Goal: Task Accomplishment & Management: Complete application form

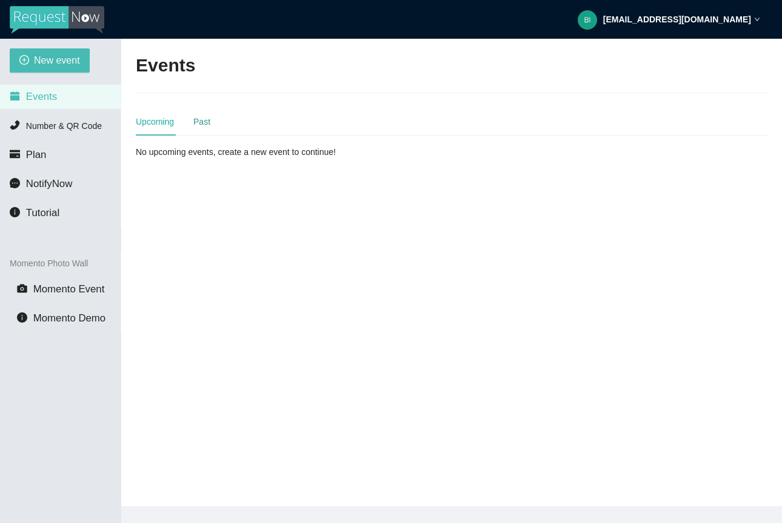
click at [207, 127] on div "Past" at bounding box center [201, 121] width 17 height 13
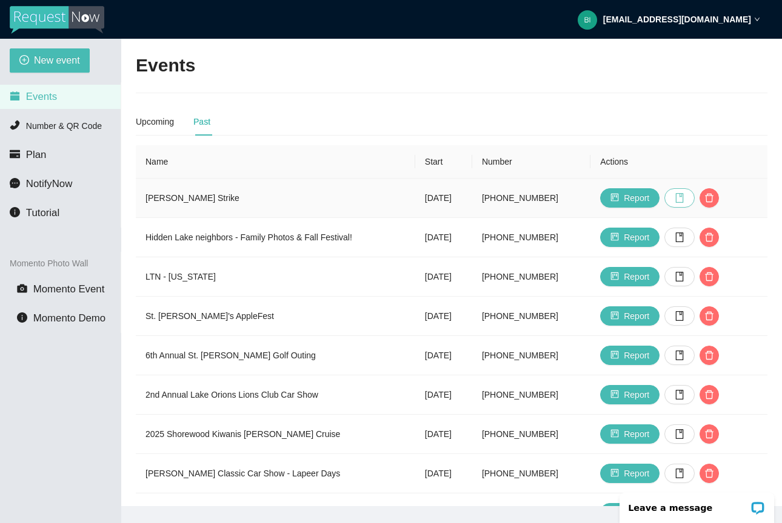
click at [684, 199] on icon "book" at bounding box center [679, 198] width 10 height 10
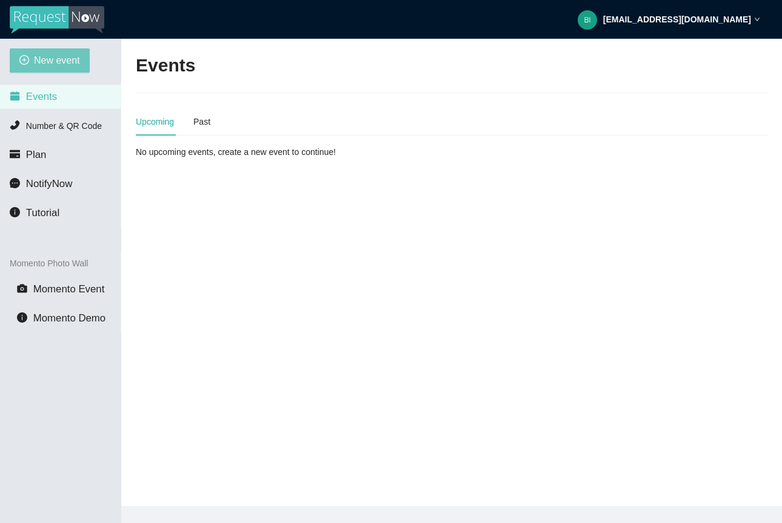
click at [61, 55] on span "New event" at bounding box center [57, 60] width 46 height 15
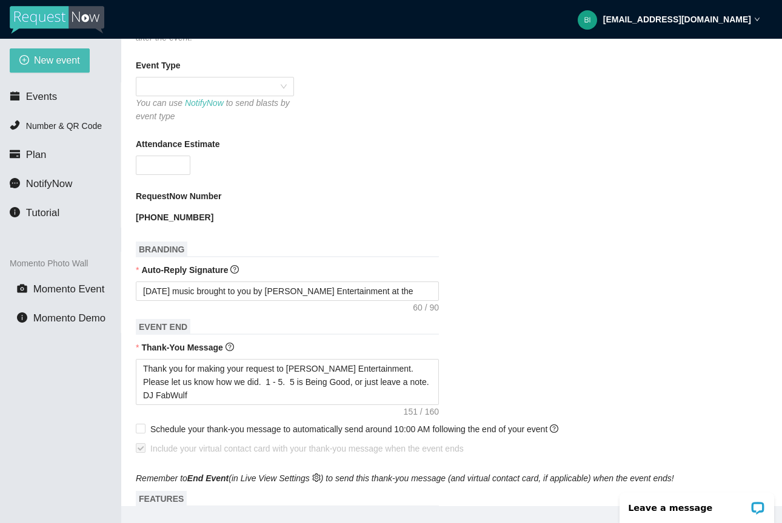
scroll to position [314, 0]
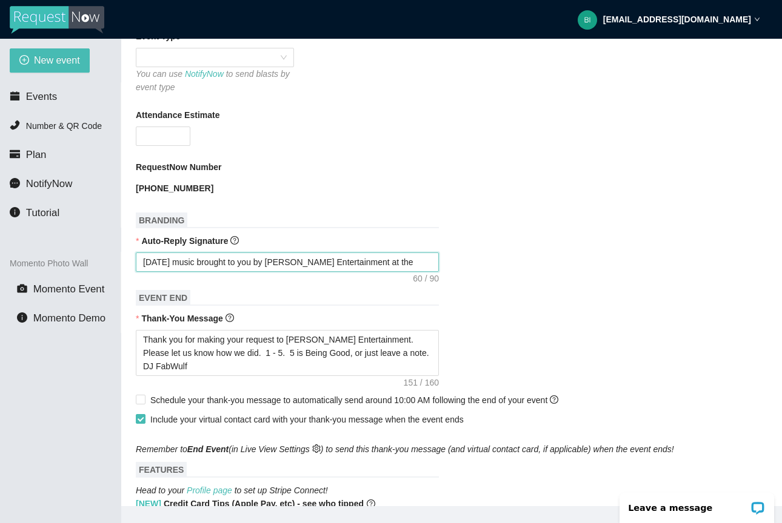
click at [393, 264] on textarea "Today's music brought to you by Young's Entertainment at the" at bounding box center [287, 262] width 303 height 19
type textarea "Today's music brought to you by Young's Entertainment at th"
type textarea "Today's music brought to you by Young's Entertainment at t"
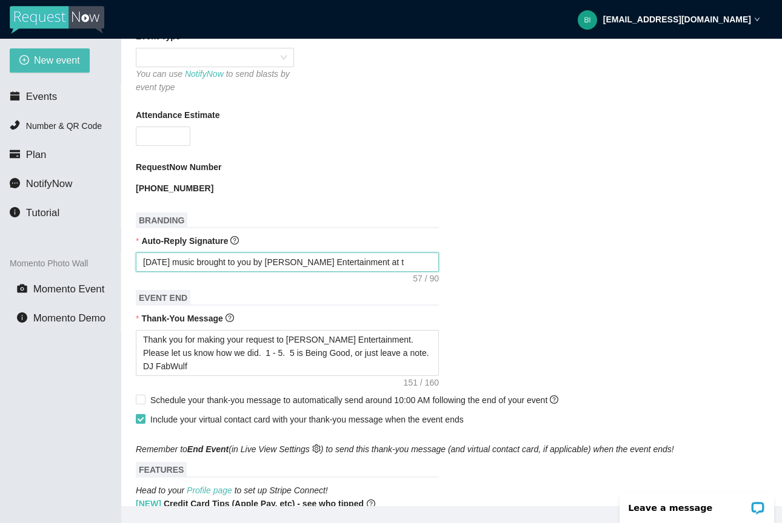
type textarea "Today's music brought to you by Young's Entertainment at"
type textarea "Today's music brought to you by Young's Entertainment a"
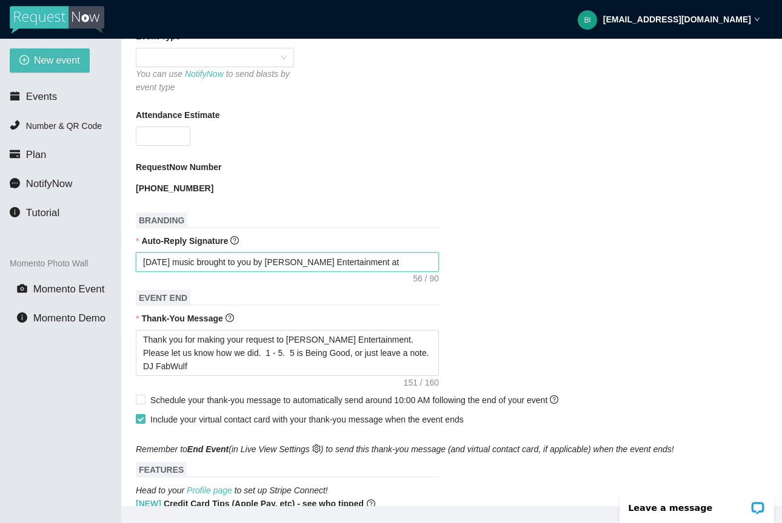
type textarea "Today's music brought to you by Young's Entertainment a"
type textarea "Today's music brought to you by Young's Entertainment"
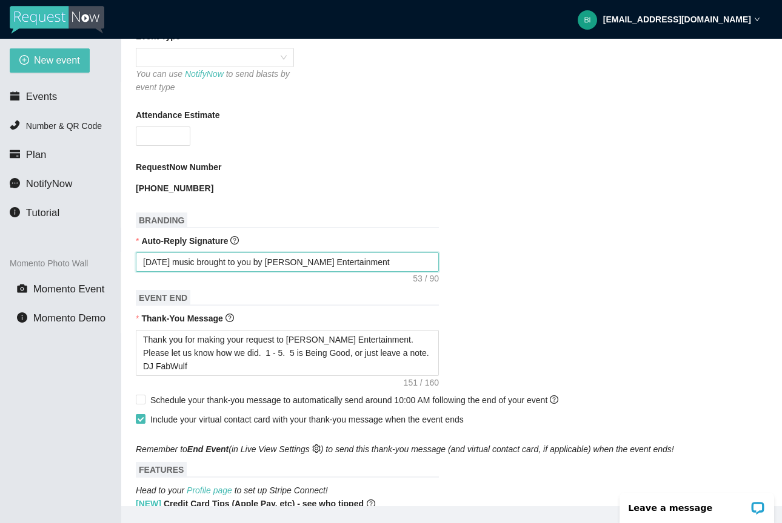
type textarea "Today's music brought to you by Young's Entertainment"
type textarea "Today's music brought to you by Young's Entertainment N"
type textarea "Today's music brought to you by Young's Entertainment"
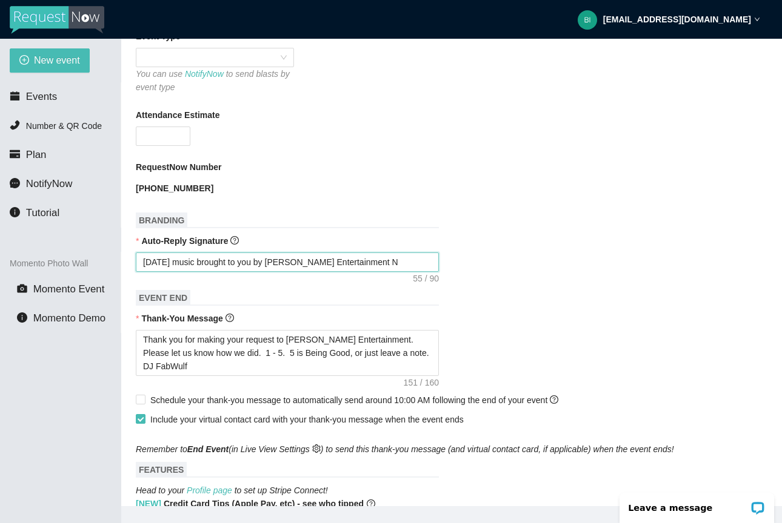
type textarea "Today's music brought to you by Young's Entertainment"
type textarea "Today's music brought to you by Young's Entertainment N"
type textarea "Today's music brought to you by Young's Entertainment Nr"
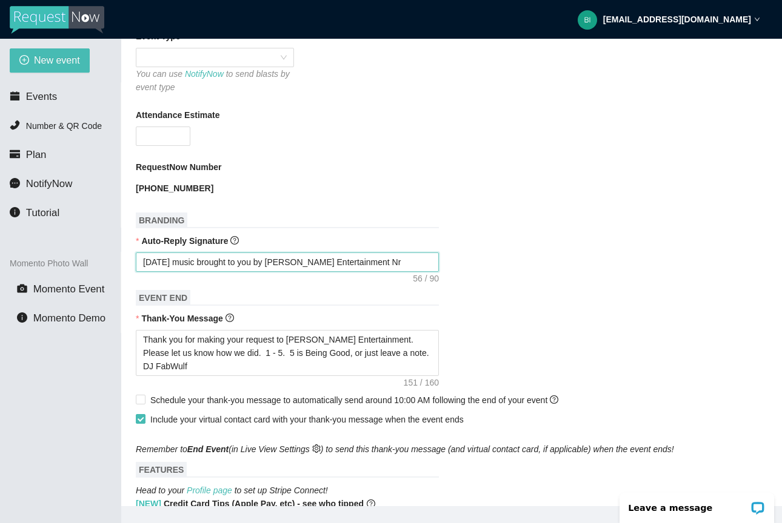
type textarea "Today's music brought to you by Young's Entertainment Nru"
type textarea "Today's music brought to you by Young's Entertainment Nrus"
type textarea "Today's music brought to you by Young's Entertainment Nru"
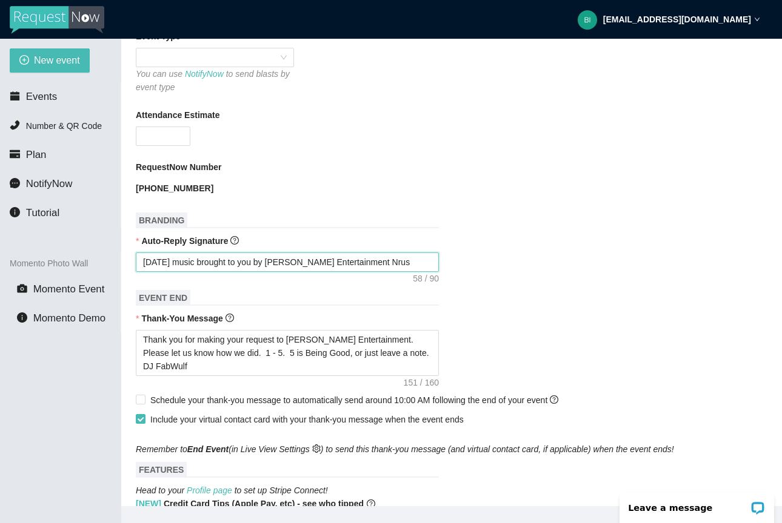
type textarea "Today's music brought to you by Young's Entertainment Nru"
type textarea "Today's music brought to you by Young's Entertainment Nr"
type textarea "Today's music brought to you by Young's Entertainment N"
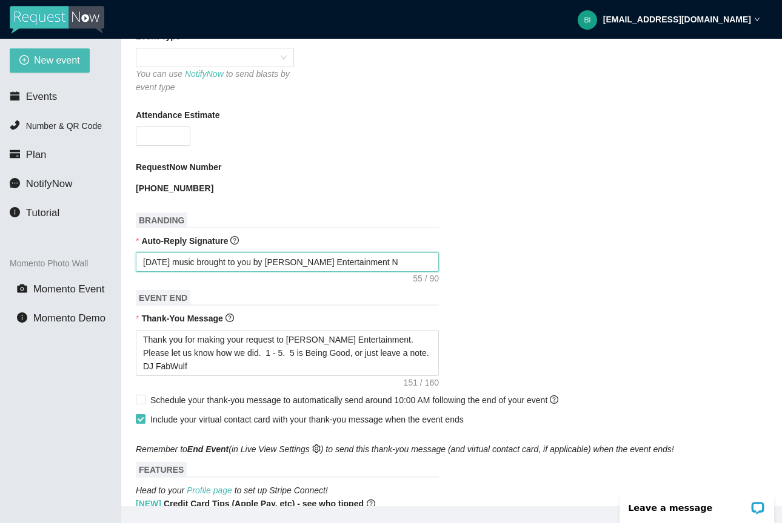
type textarea "Today's music brought to you by Young's Entertainment Nu"
type textarea "Today's music brought to you by Young's Entertainment Nur"
type textarea "Today's music brought to you by Young's Entertainment Nurs"
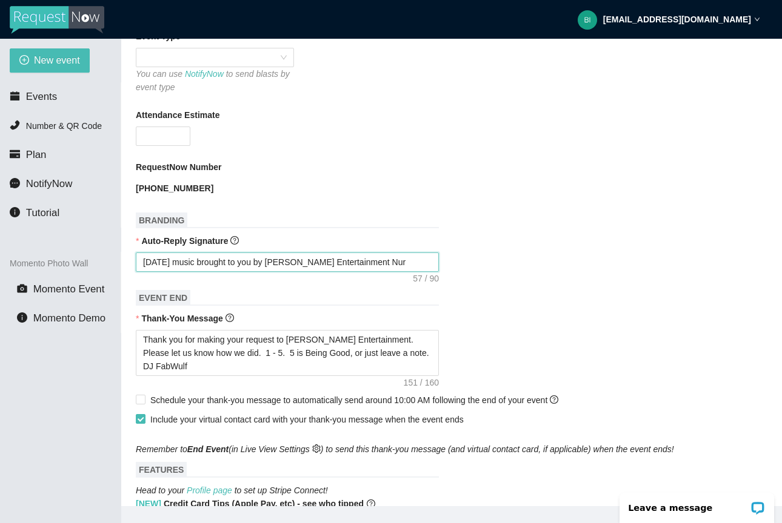
type textarea "Today's music brought to you by Young's Entertainment Nurs"
type textarea "Today's music brought to you by Young's Entertainment Nurse"
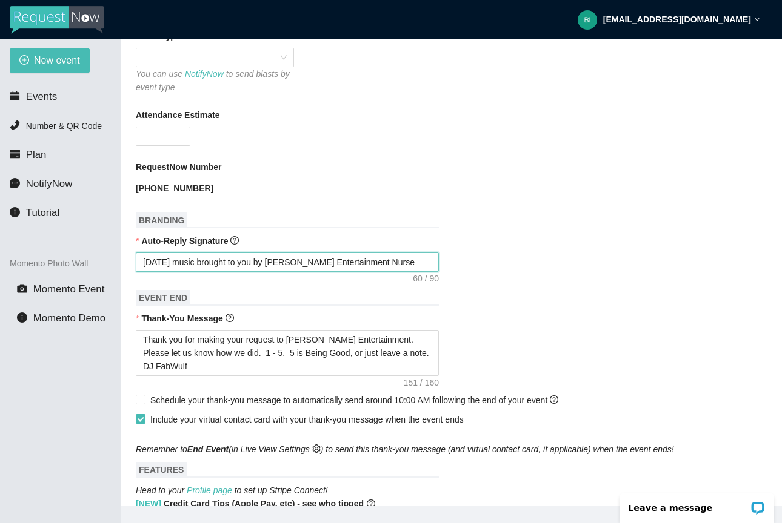
type textarea "Today's music brought to you by Young's Entertainment Nurse S"
type textarea "Today's music brought to you by Young's Entertainment Nurse Sr"
type textarea "Today's music brought to you by Young's Entertainment Nurse Sre"
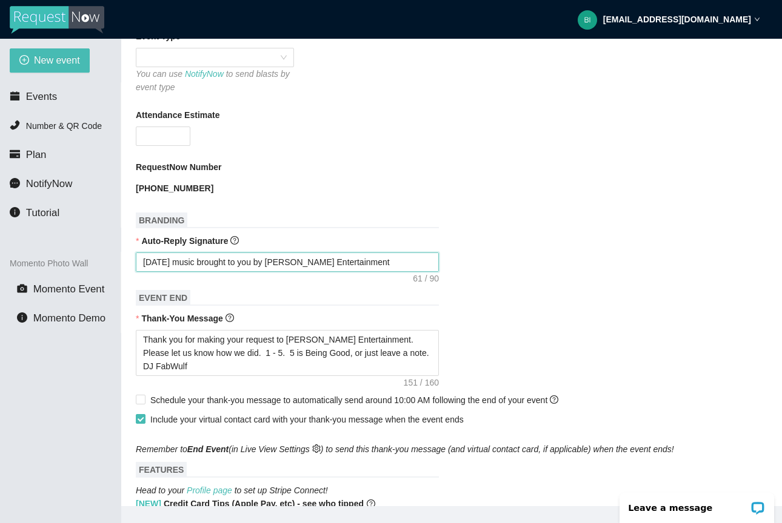
type textarea "Today's music brought to you by Young's Entertainment Nurse Sre"
type textarea "Today's music brought to you by Young's Entertainment Nurse Srer"
type textarea "Today's music brought to you by Young's Entertainment Nurse Sreri"
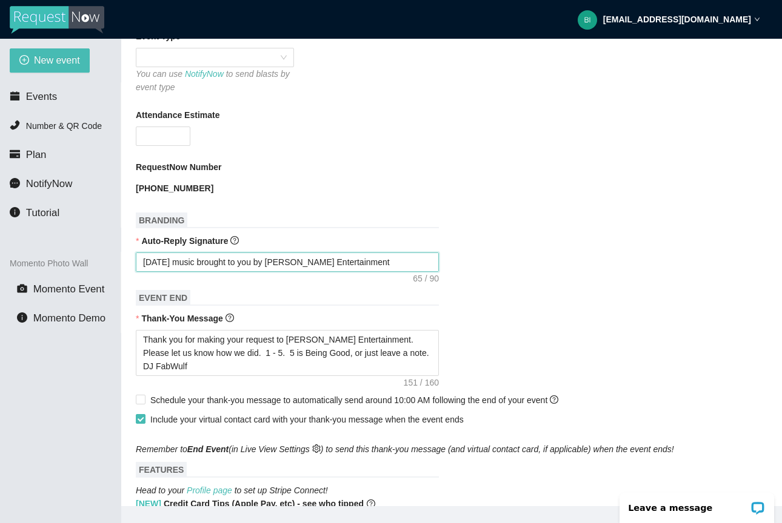
type textarea "Today's music brought to you by Young's Entertainment Nurse Srerik"
type textarea "Today's music brought to you by Young's Entertainment Nurse Sreri"
type textarea "Today's music brought to you by Young's Entertainment Nurse Srer"
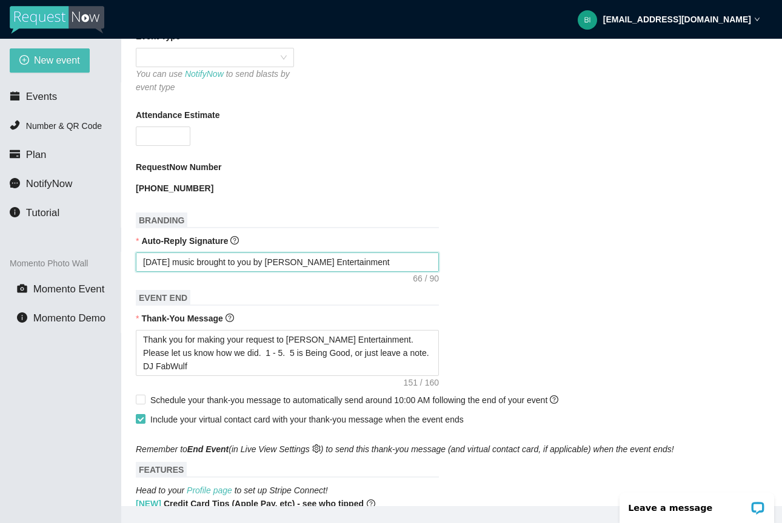
type textarea "Today's music brought to you by Young's Entertainment Nurse Srer"
type textarea "Today's music brought to you by Young's Entertainment Nurse Sre"
type textarea "Today's music brought to you by Young's Entertainment Nurse Sr"
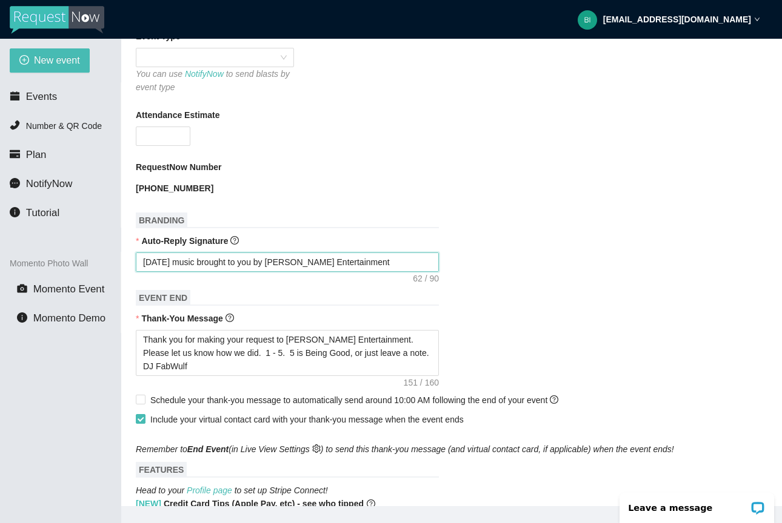
type textarea "Today's music brought to you by Young's Entertainment Nurse S"
type textarea "Today's music brought to you by Young's Entertainment Nurse St"
type textarea "Today's music brought to you by Young's Entertainment Nurse Str"
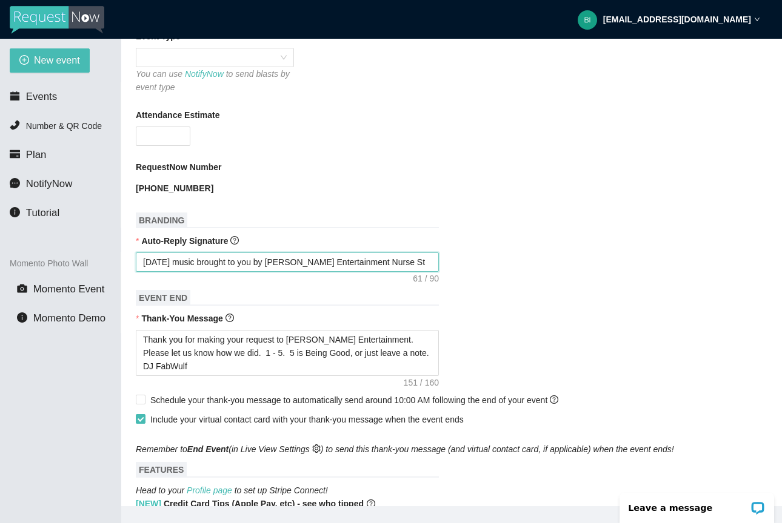
type textarea "Today's music brought to you by Young's Entertainment Nurse Str"
type textarea "Today's music brought to you by Young's Entertainment Nurse Stri"
type textarea "Today's music brought to you by Young's Entertainment Nurse Strik"
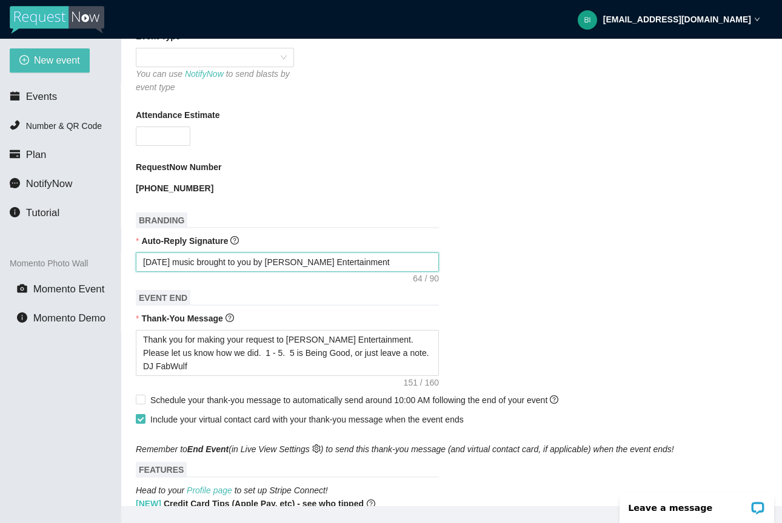
type textarea "Today's music brought to you by Young's Entertainment Nurse Strike"
type textarea "Today's music brought to you by Young's Entertainment Nurse Strike 1"
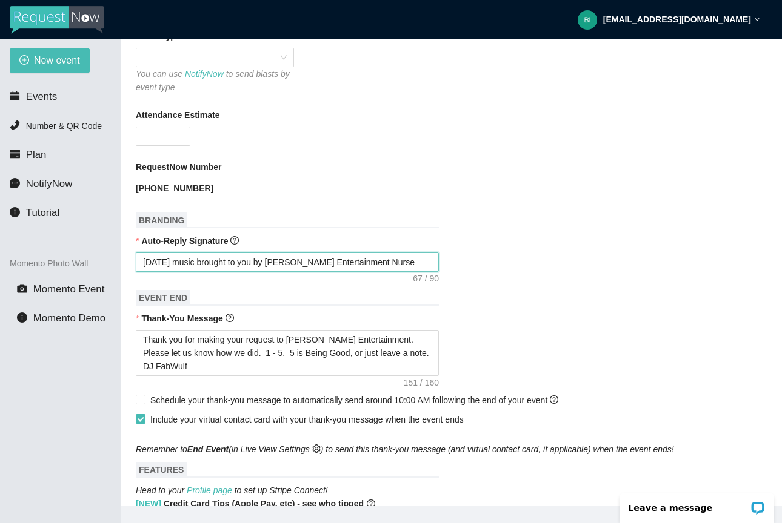
type textarea "Today's music brought to you by Young's Entertainment Nurse Strike 1"
type textarea "Today's music brought to you by Young's Entertainment Nurse Strike 10"
type textarea "Today's music brought to you by Young's Entertainment Nurse Strike 102"
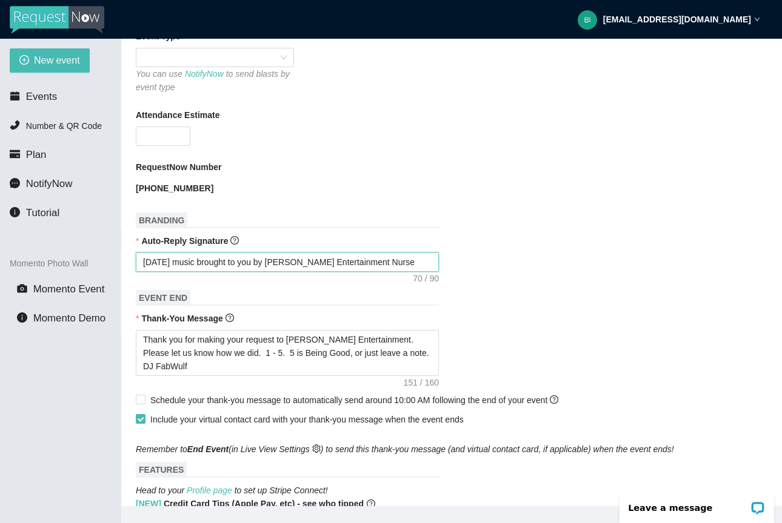
type textarea "Today's music brought to you by Young's Entertainment Nurse Strike 1025"
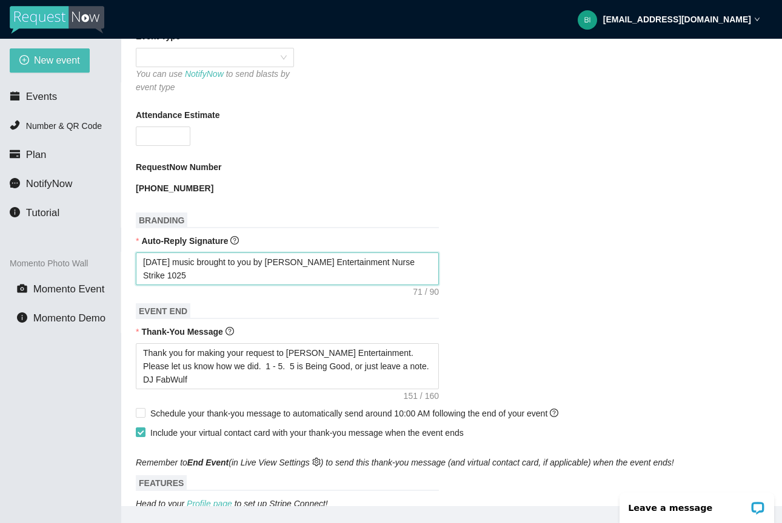
type textarea "Today's music brought to you by Young's Entertainment Nurse Strike 102"
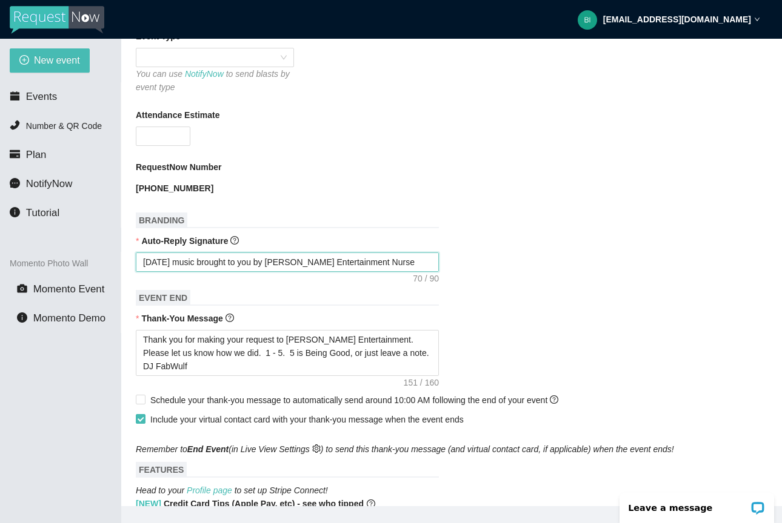
type textarea "Today's music brought to you by Young's Entertainment Nurse Strike 10"
type textarea "Today's music brought to you by Young's Entertainment Nurse Strike 1"
type textarea "Today's music brought to you by Young's Entertainment Nurse Strike"
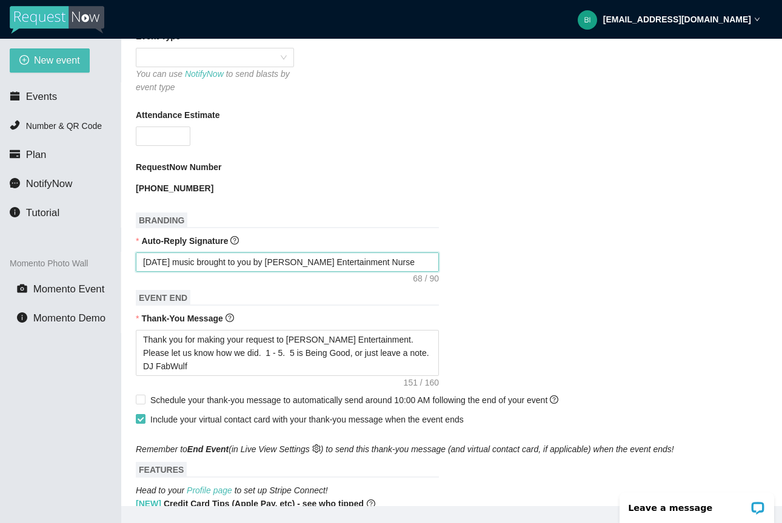
type textarea "Today's music brought to you by Young's Entertainment Nurse Strike"
type textarea "Today's music brought to you by Young's Entertainment Nurse Strike 2"
type textarea "Today's music brought to you by Young's Entertainment Nurse Strike 20"
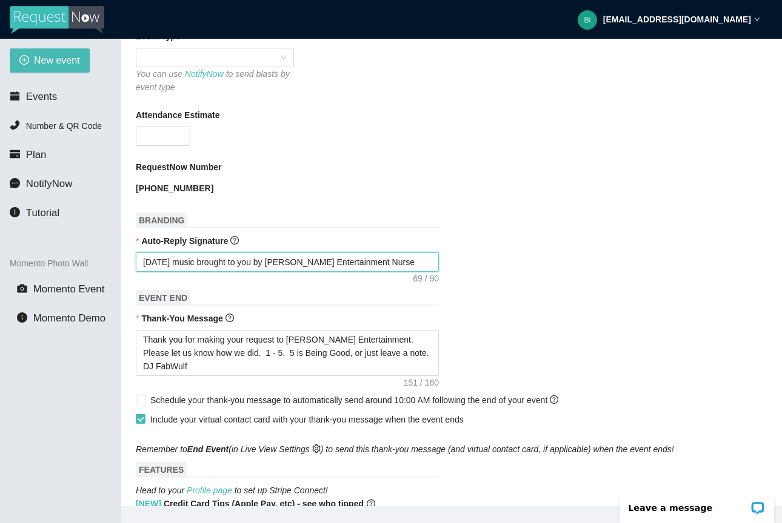
type textarea "Today's music brought to you by Young's Entertainment Nurse Strike 202"
type textarea "Today's music brought to you by Young's Entertainment Nurse Strike 2025"
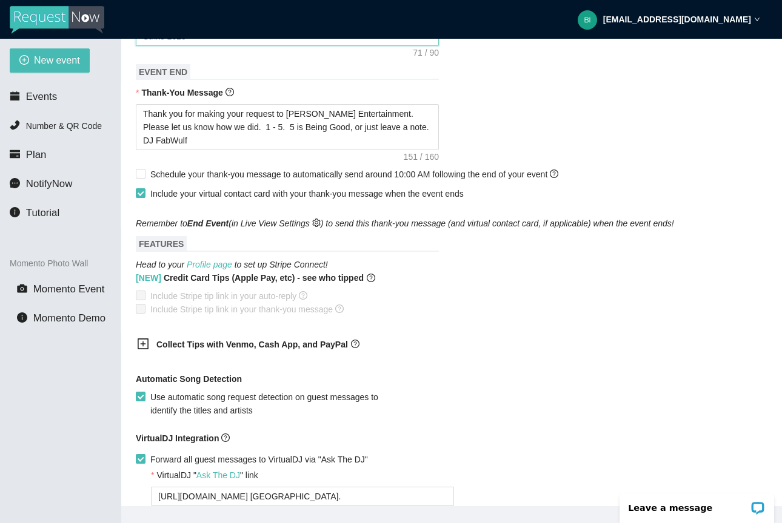
scroll to position [590, 0]
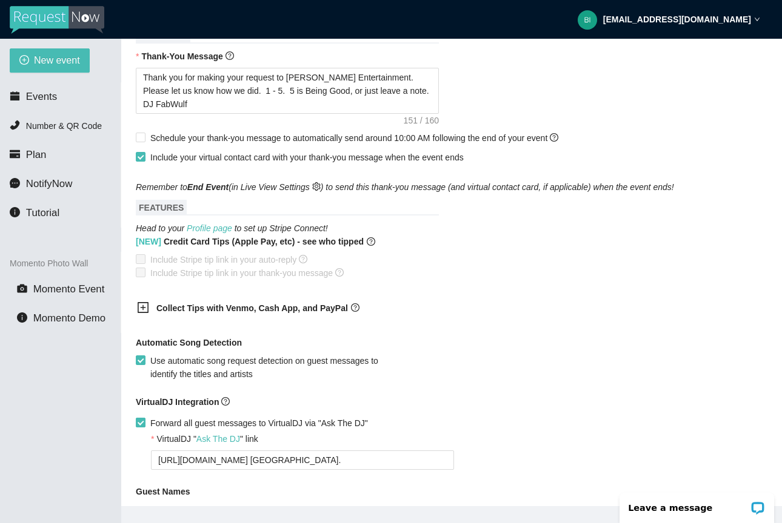
type textarea "Today's music brought to you by Young's Entertainment Nurse Strike 2025"
click at [139, 422] on input "Forward all guest messages to VirtualDJ via "Ask The DJ"" at bounding box center [140, 422] width 8 height 8
checkbox input "false"
type textarea "https://virtualdj.com/ask/Shiawassee County Fair Grounds."
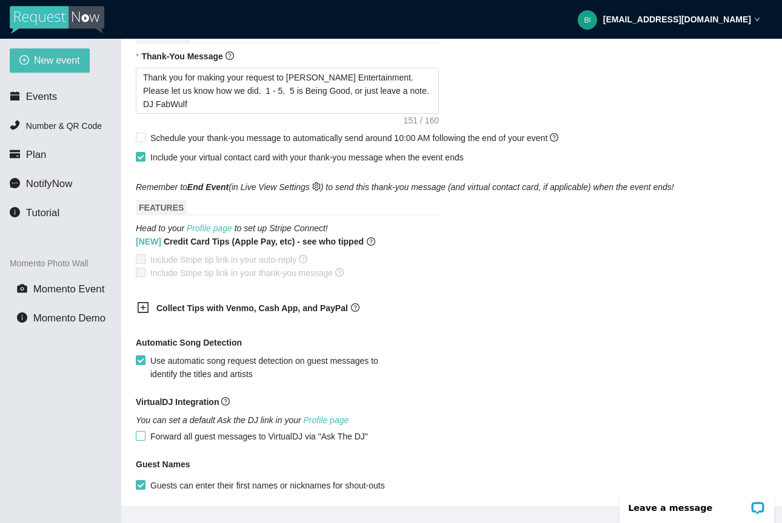
click at [176, 434] on span "Forward all guest messages to VirtualDJ via "Ask The DJ"" at bounding box center [258, 436] width 227 height 13
click at [144, 434] on input "Forward all guest messages to VirtualDJ via "Ask The DJ"" at bounding box center [140, 435] width 8 height 8
checkbox input "true"
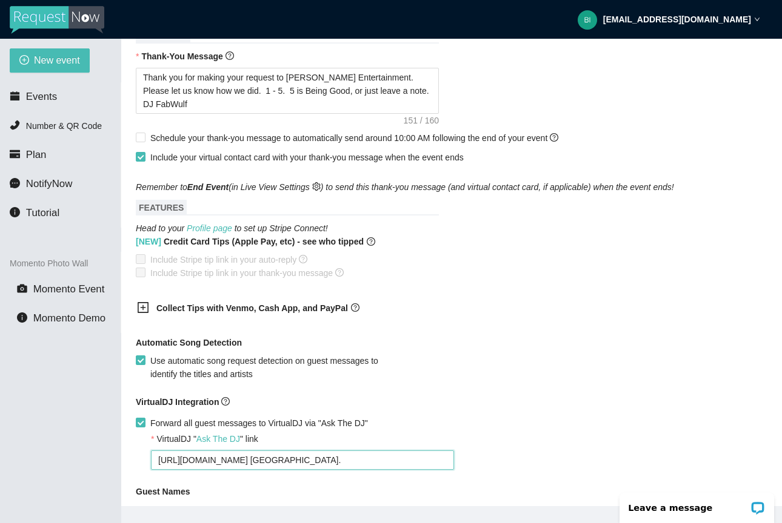
drag, startPoint x: 396, startPoint y: 465, endPoint x: 50, endPoint y: 467, distance: 346.0
click at [50, 467] on section "New event Events Number & QR Code Plan NotifyNow Tutorial Momento Photo Wall Mo…" at bounding box center [391, 300] width 782 height 523
type textarea "https://virtualdj.com/ask/Shiawassee County Fair Grounds"
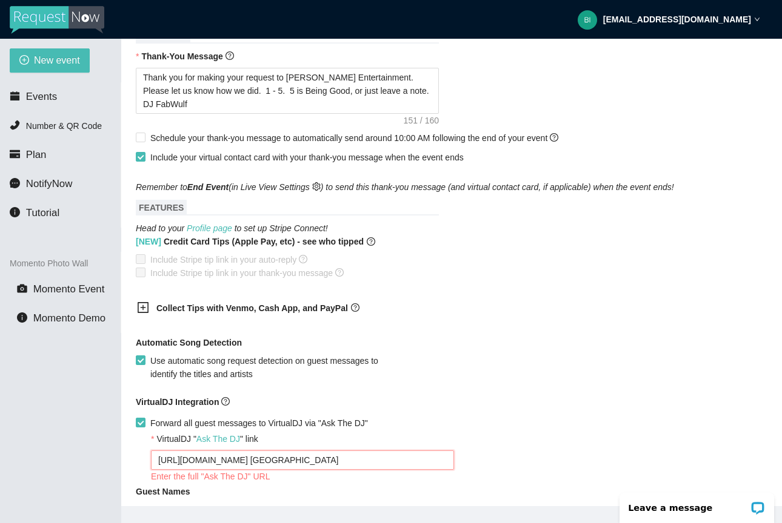
type textarea "https://virtualdj.com/ask/Shiawassee County Fair Ground"
type textarea "https://virtualdj.com/ask/Shiawassee County Fair Groun"
type textarea "https://virtualdj.com/ask/Shiawassee County Fair Grou"
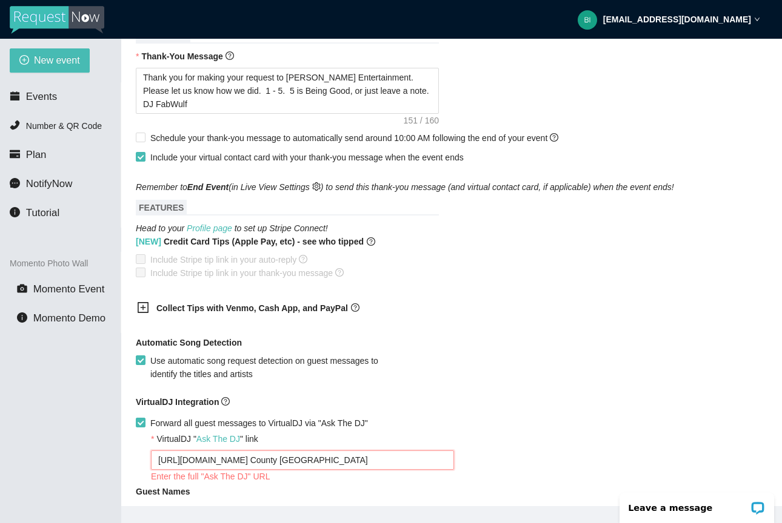
type textarea "https://virtualdj.com/ask/Shiawassee County Fair Grou"
type textarea "https://virtualdj.com/ask/Shiawassee County Fair Gro"
type textarea "https://virtualdj.com/ask/Shiawassee County Fair Gr"
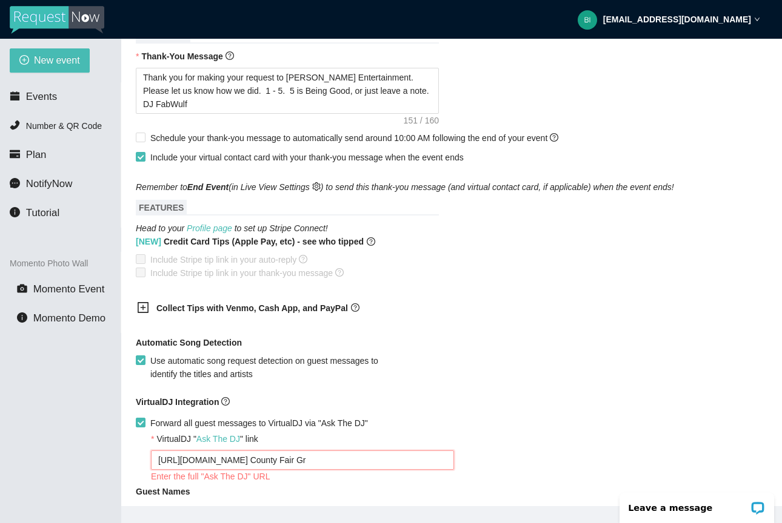
type textarea "https://virtualdj.com/ask/Shiawassee County Fair G"
type textarea "https://virtualdj.com/ask/Shiawassee County Fair"
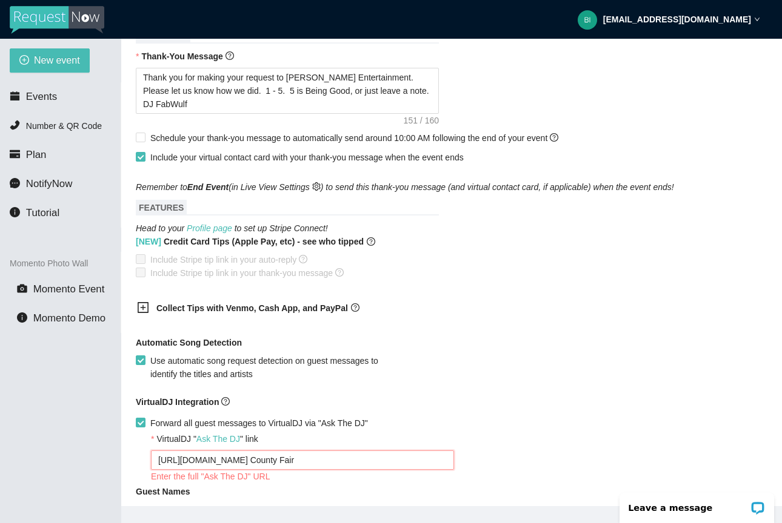
type textarea "https://virtualdj.com/ask/Shiawassee County Fair"
type textarea "https://virtualdj.com/ask/Shiawassee County Fai"
type textarea "https://virtualdj.com/ask/Shiawassee County Fa"
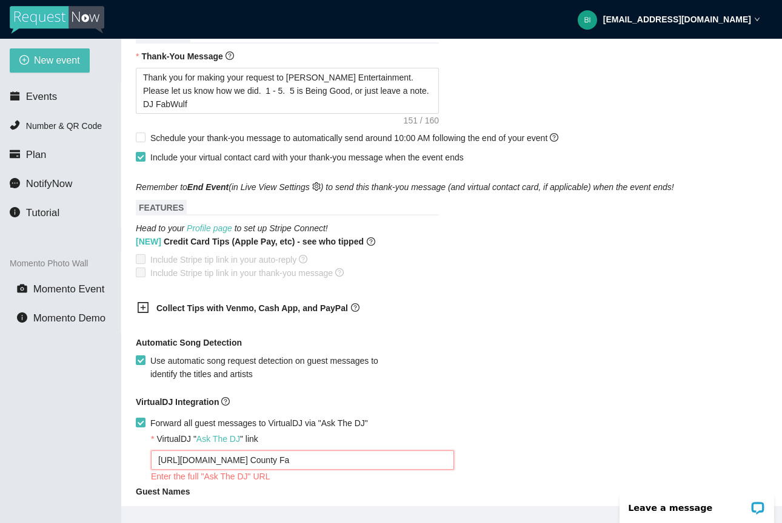
type textarea "https://virtualdj.com/ask/Shiawassee County F"
type textarea "https://virtualdj.com/ask/Shiawassee County"
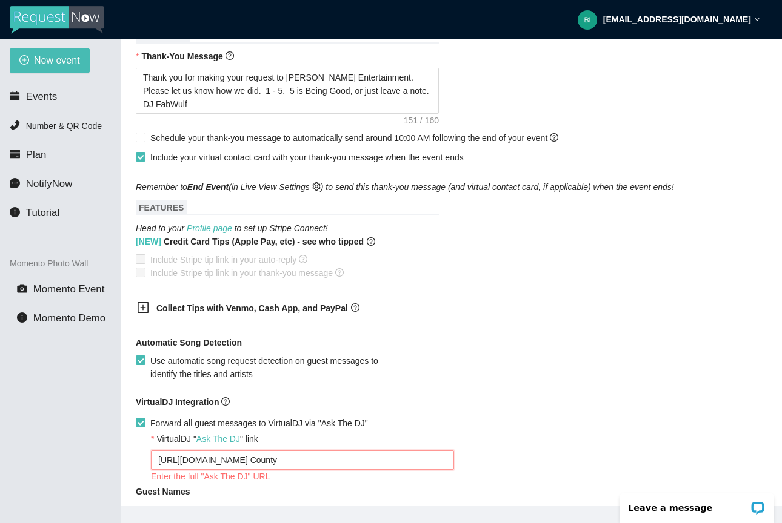
type textarea "https://virtualdj.com/ask/Shiawassee County"
type textarea "https://virtualdj.com/ask/Shiawassee Count"
type textarea "https://virtualdj.com/ask/Shiawassee Coun"
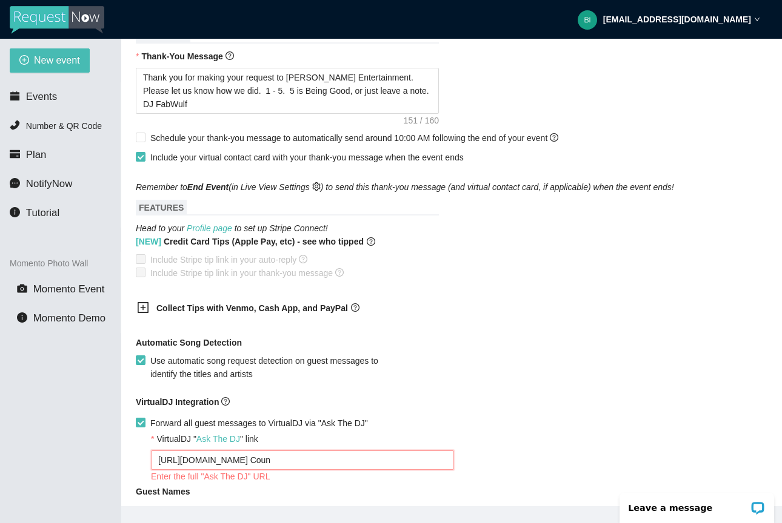
type textarea "https://virtualdj.com/ask/Shiawassee Cou"
type textarea "https://virtualdj.com/ask/Shiawassee Co"
type textarea "https://virtualdj.com/ask/Shiawassee C"
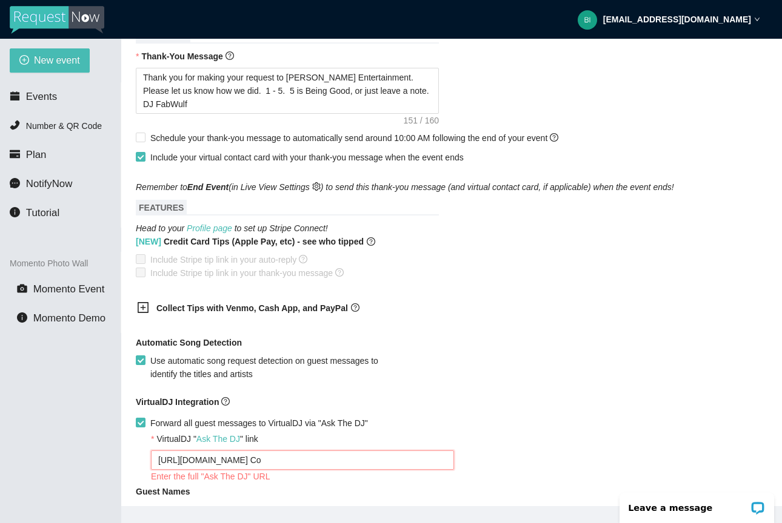
type textarea "https://virtualdj.com/ask/Shiawassee C"
type textarea "https://virtualdj.com/ask/Shiawassee"
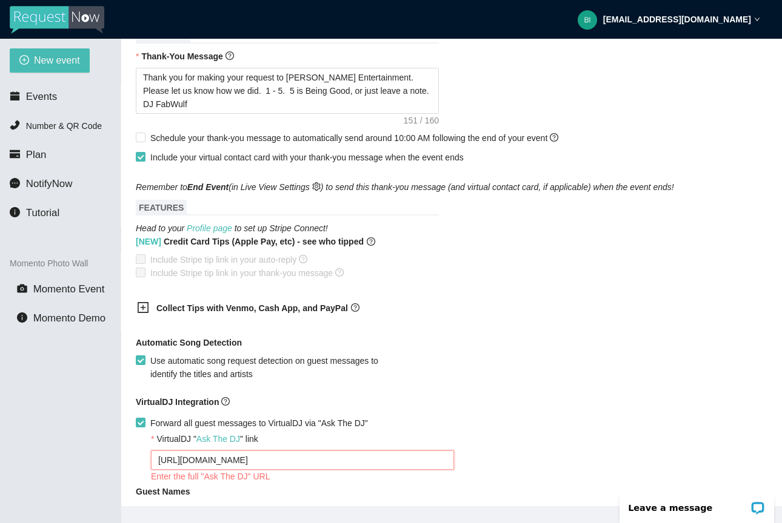
type textarea "https://virtualdj.com/ask/Shiawasse"
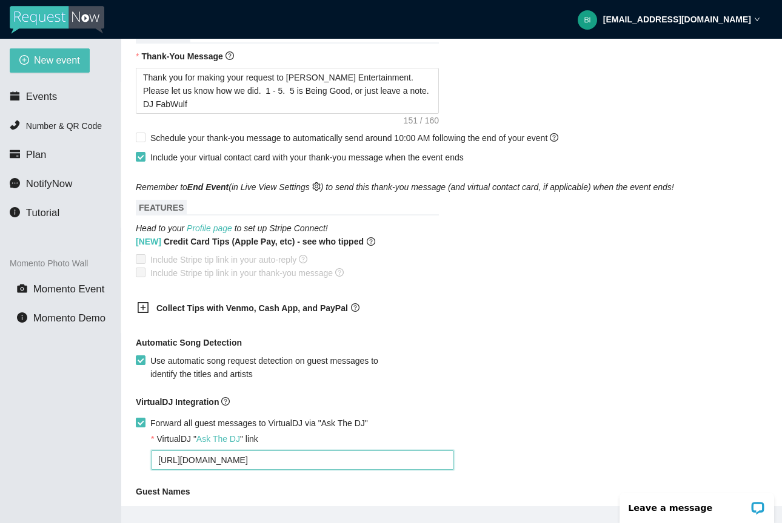
type textarea "https://virtualdj.com/ask/Shiawass"
type textarea "https://virtualdj.com/ask/Shiawas"
type textarea "https://virtualdj.com/ask/Shiawa"
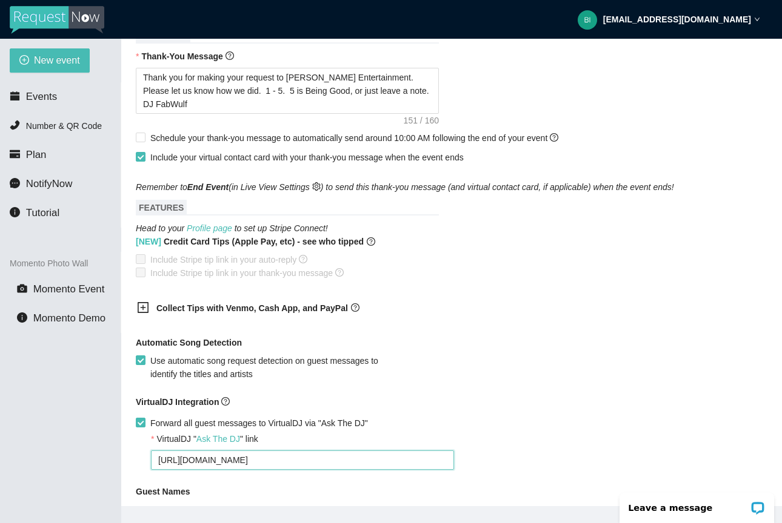
type textarea "https://virtualdj.com/ask/Shiawa"
type textarea "https://virtualdj.com/ask/Shiaw"
type textarea "https://virtualdj.com/ask/Shia"
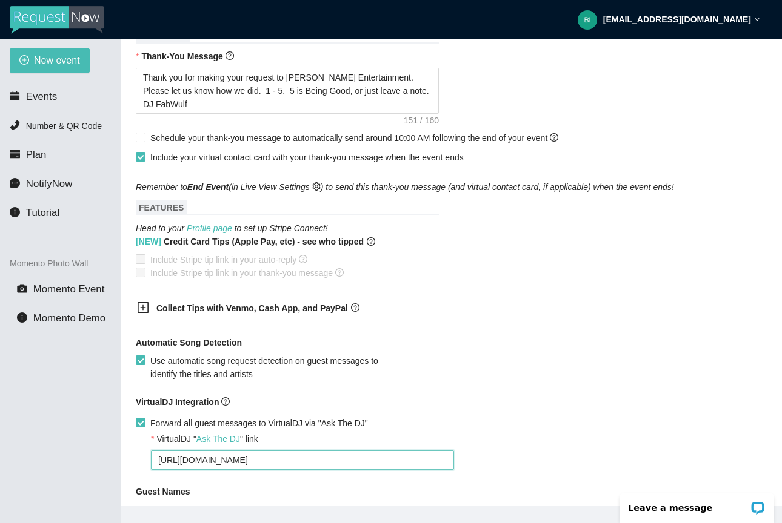
type textarea "https://virtualdj.com/ask/Shi"
type textarea "https://virtualdj.com/ask/Sh"
type textarea "https://virtualdj.com/ask/S"
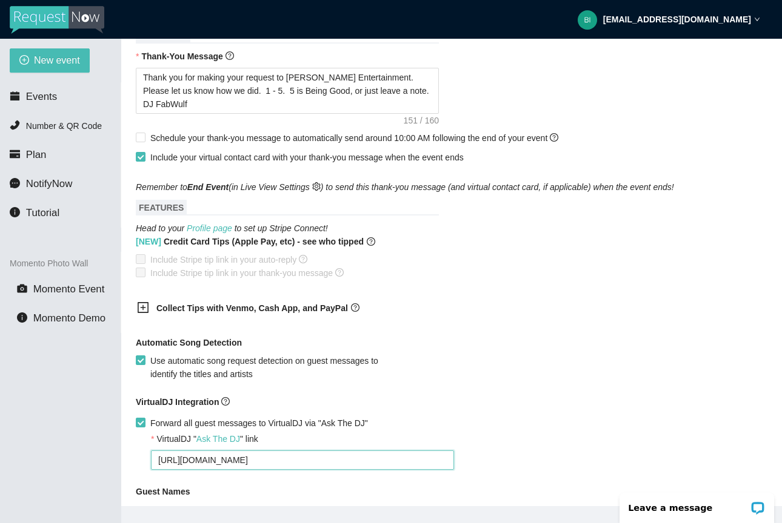
type textarea "https://virtualdj.com/ask/S"
type textarea "https://virtualdj.com/ask/"
type textarea "https://virtualdj.com/ask"
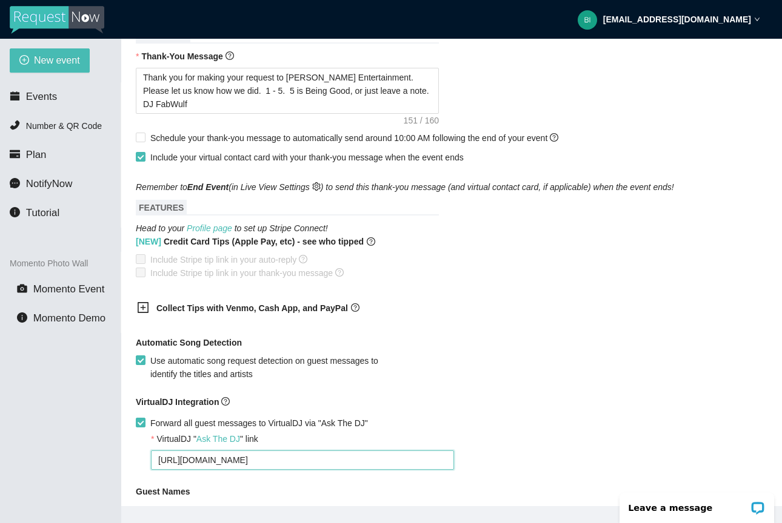
type textarea "https://virtualdj.com/as"
type textarea "https://virtualdj.com/a"
type textarea "https://virtualdj.com/"
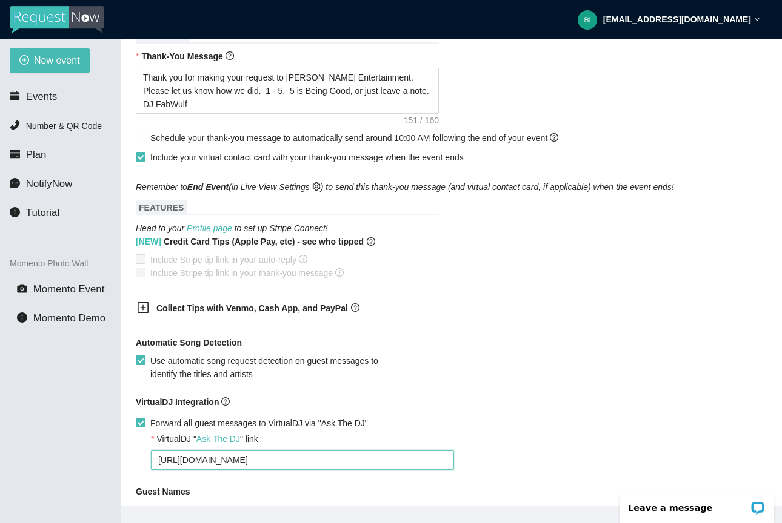
type textarea "https://virtualdj.com/"
type textarea "https://virtualdj.com"
type textarea "https://virtualdj.co"
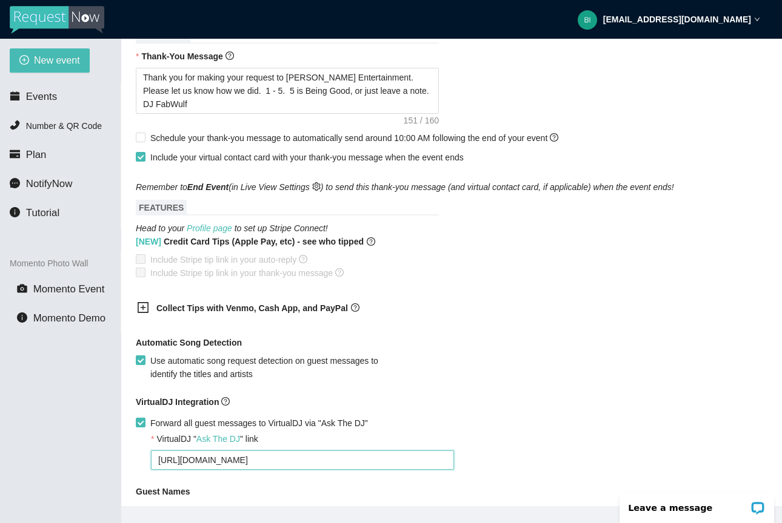
type textarea "https://virtualdj.c"
type textarea "https://virtualdj."
type textarea "https://virtualdj"
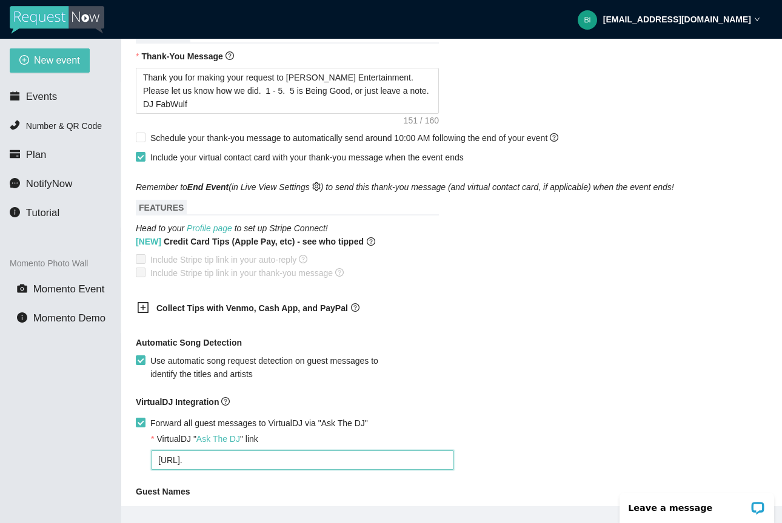
type textarea "https://virtualdj"
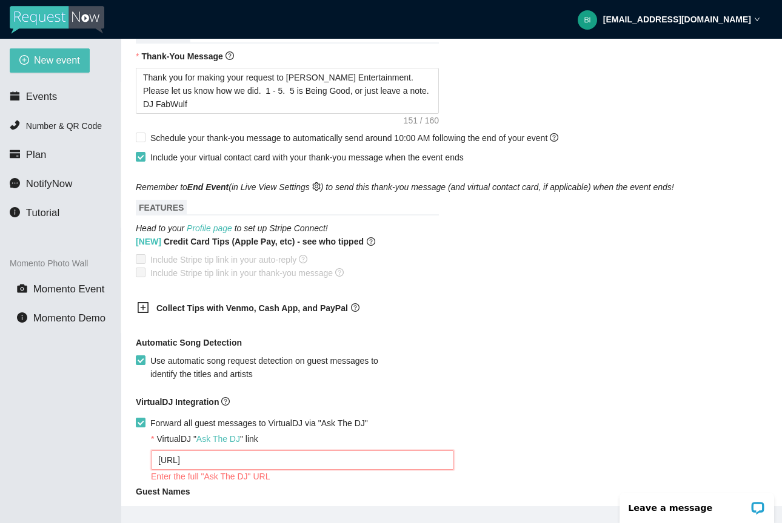
type textarea "https://virtuald"
type textarea "https://virtual"
type textarea "https://virtua"
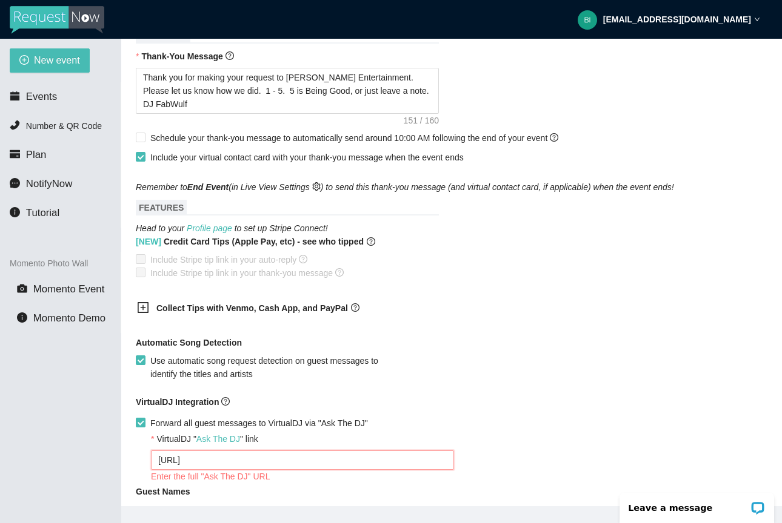
type textarea "https://virtua"
type textarea "https://virtu"
type textarea "https://virt"
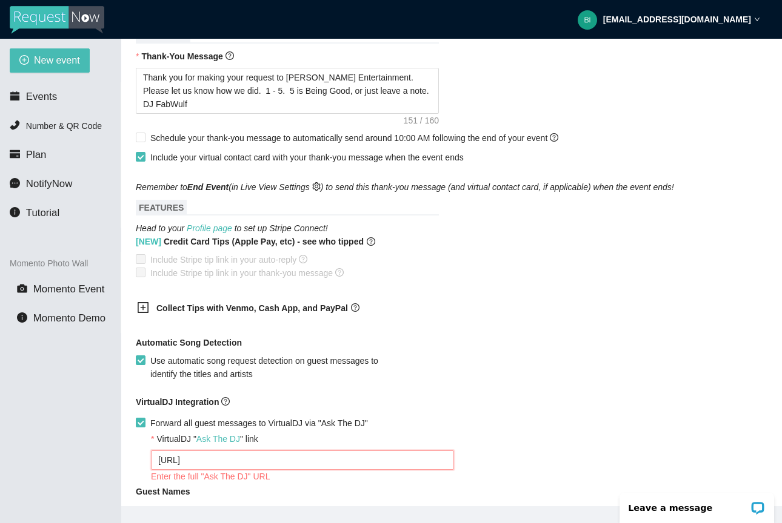
type textarea "https://vir"
type textarea "https://vi"
type textarea "https://v"
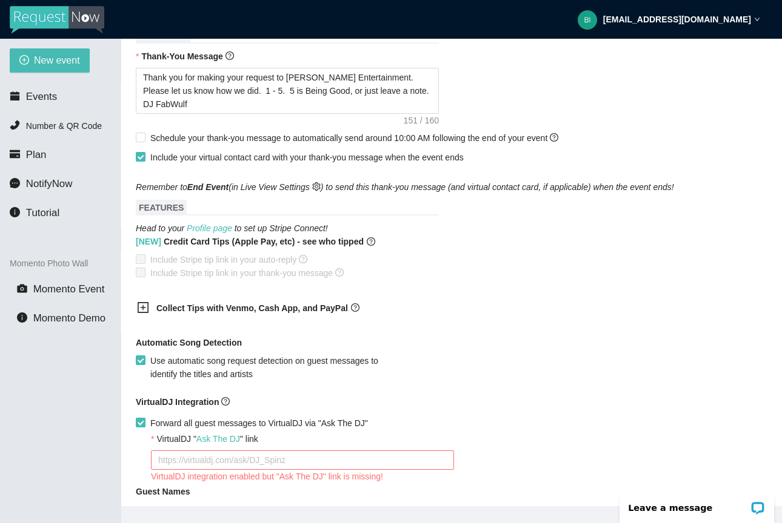
click at [144, 424] on input "Forward all guest messages to VirtualDJ via "Ask The DJ"" at bounding box center [140, 422] width 8 height 8
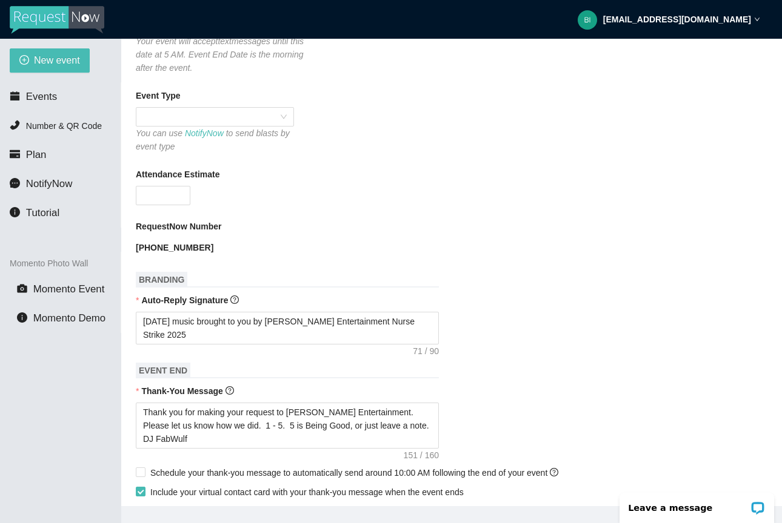
scroll to position [27, 0]
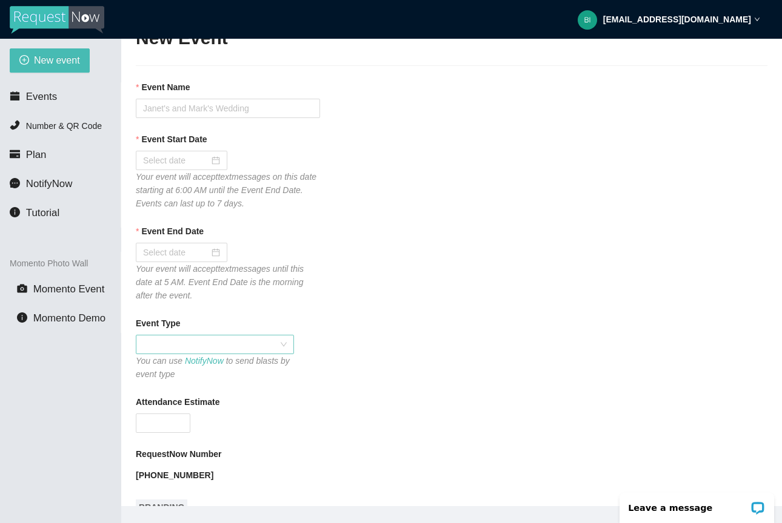
click at [207, 348] on span at bounding box center [215, 345] width 144 height 18
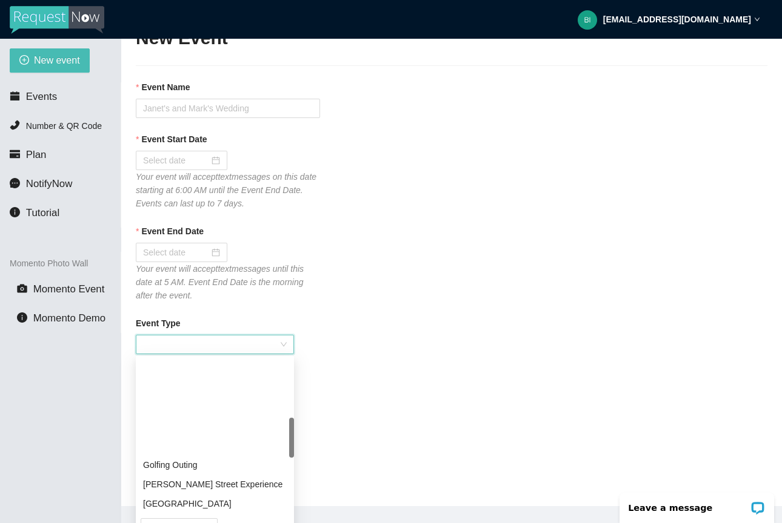
scroll to position [0, 0]
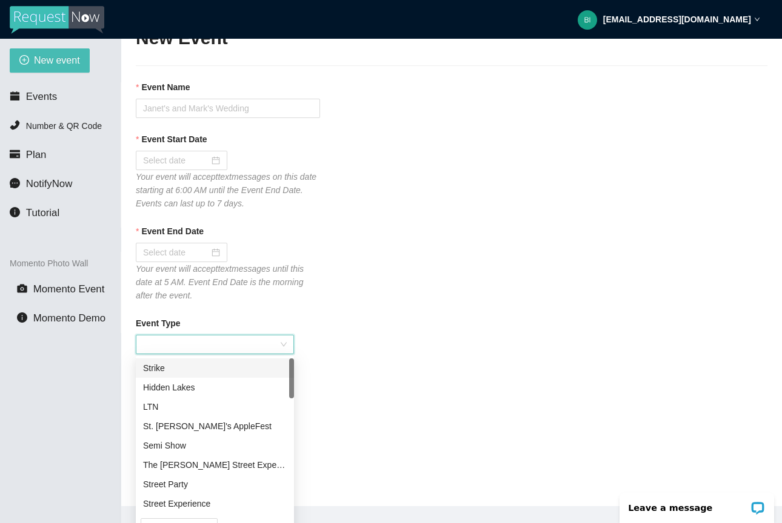
click at [198, 374] on div "Strike" at bounding box center [215, 368] width 144 height 13
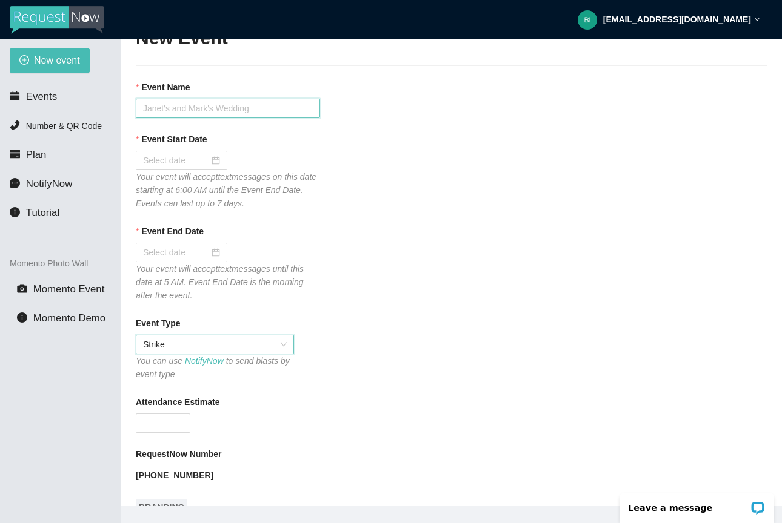
click at [244, 112] on input "Event Name" at bounding box center [228, 108] width 184 height 19
click at [208, 161] on div at bounding box center [181, 160] width 77 height 13
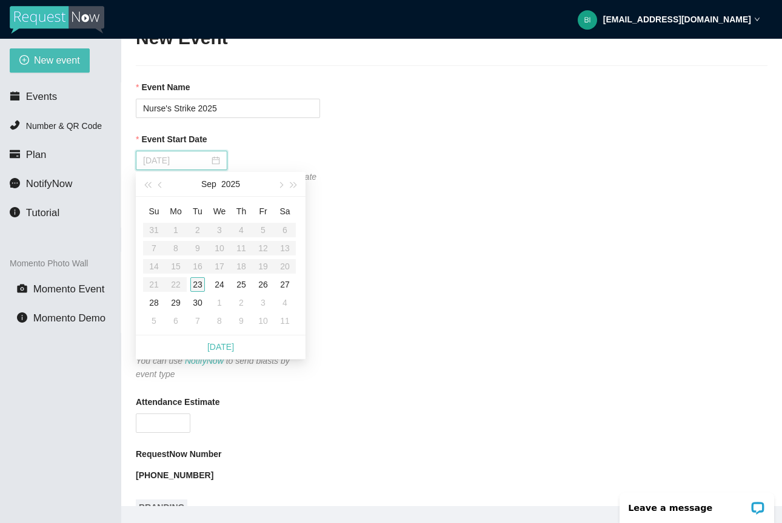
click at [197, 287] on div "23" at bounding box center [197, 284] width 15 height 15
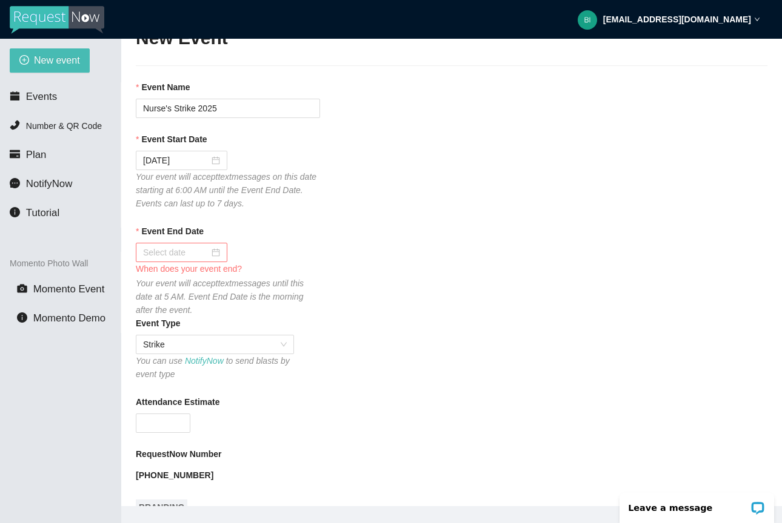
click at [214, 251] on div at bounding box center [181, 252] width 77 height 13
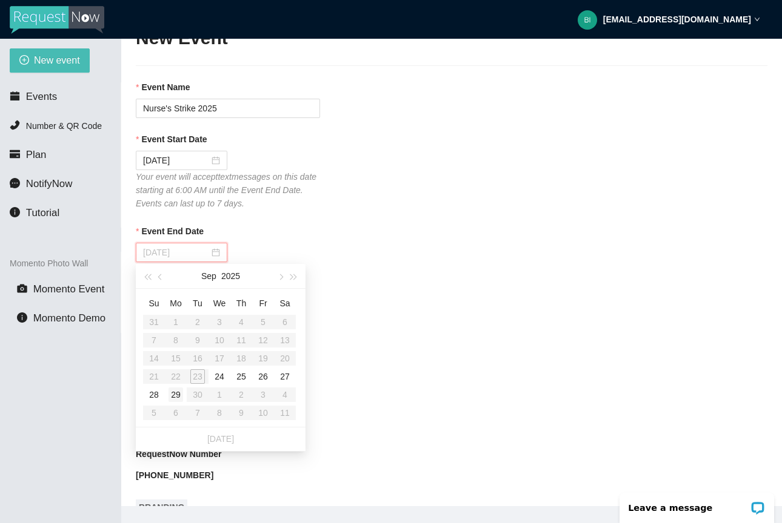
click at [176, 389] on div "29" at bounding box center [175, 395] width 15 height 15
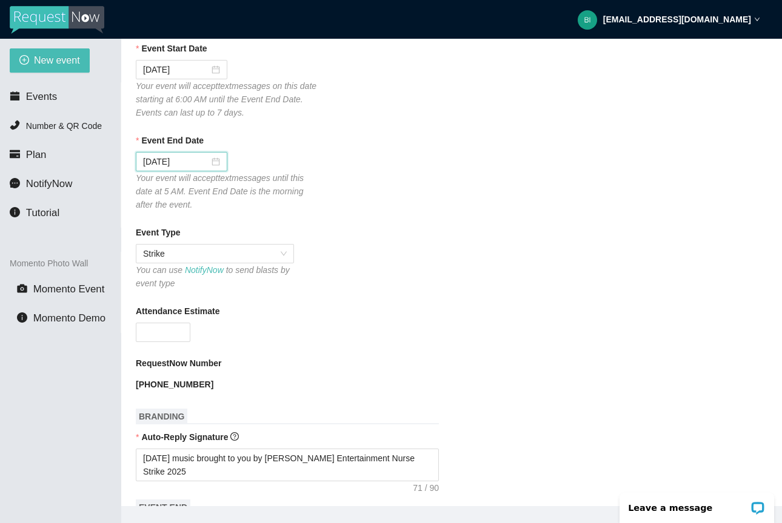
scroll to position [128, 0]
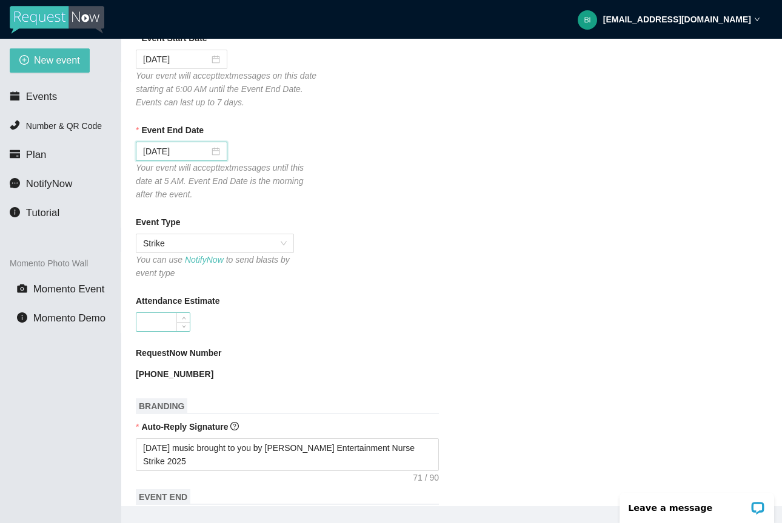
click at [165, 317] on input "Attendance Estimate" at bounding box center [162, 322] width 53 height 18
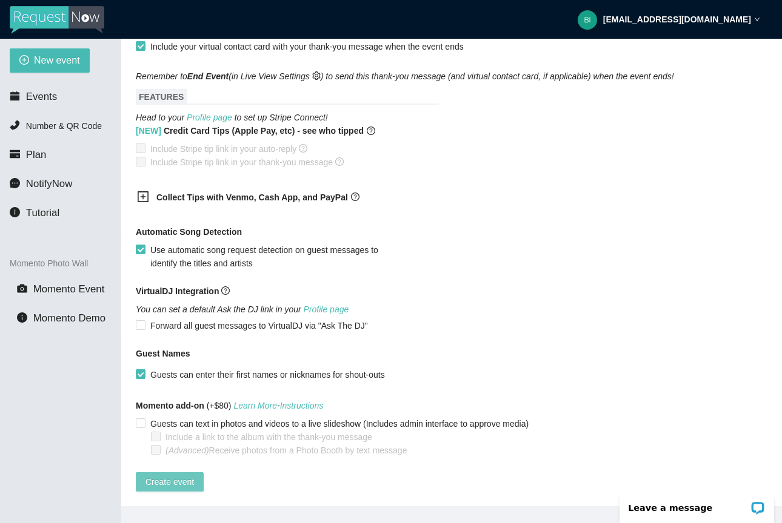
scroll to position [709, 0]
click at [184, 476] on span "Create event" at bounding box center [169, 482] width 48 height 13
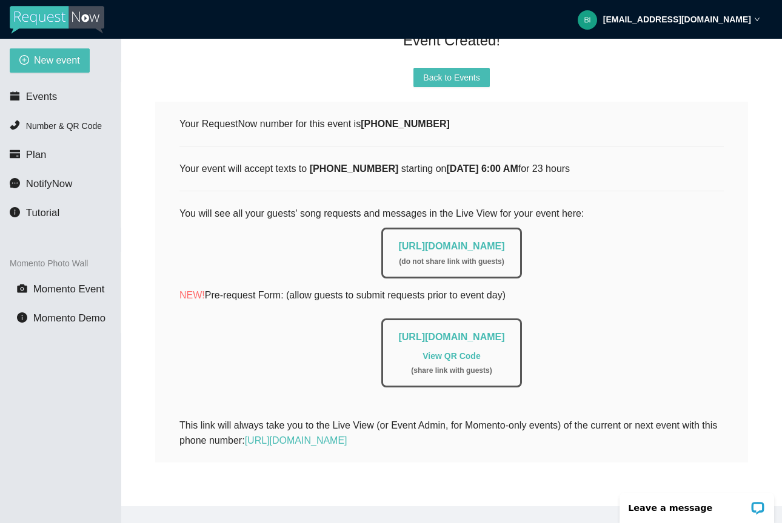
scroll to position [121, 0]
click at [398, 332] on link "https://app.requestnow.io/add-requests/5f08d9ee-aab4-4e8b-b6b0-b2c858aee88b" at bounding box center [451, 337] width 106 height 10
click at [56, 101] on span "Events" at bounding box center [41, 97] width 31 height 12
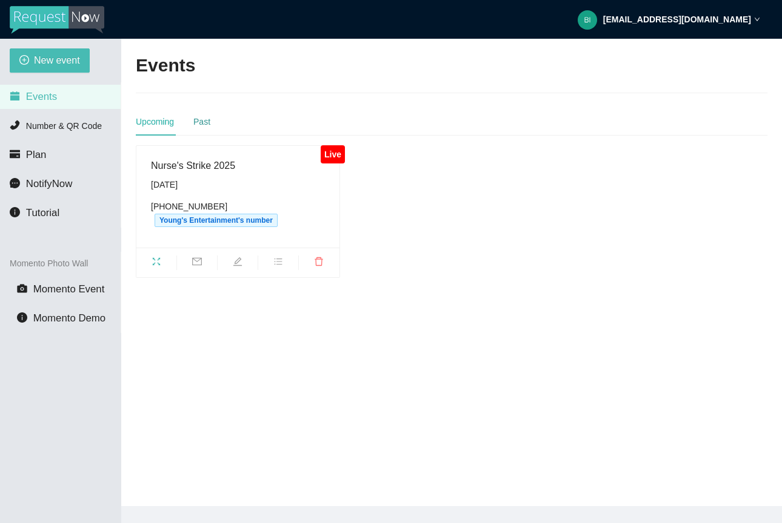
click at [204, 121] on div "Past" at bounding box center [201, 121] width 17 height 13
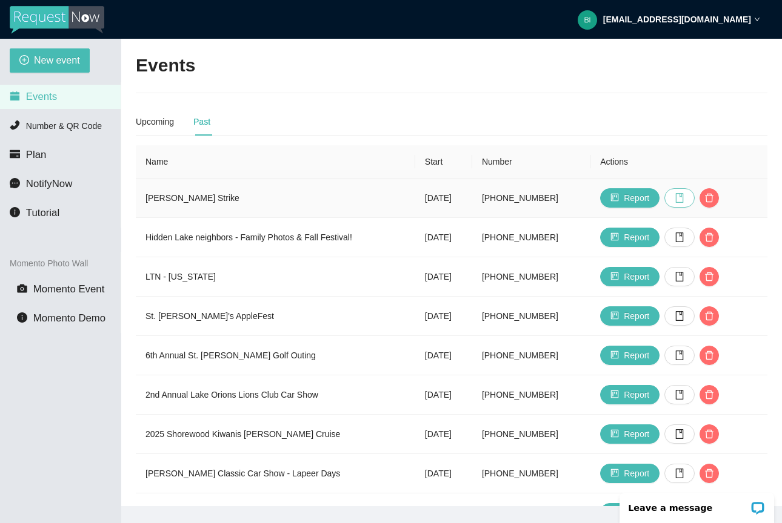
click at [694, 205] on button "button" at bounding box center [679, 197] width 30 height 19
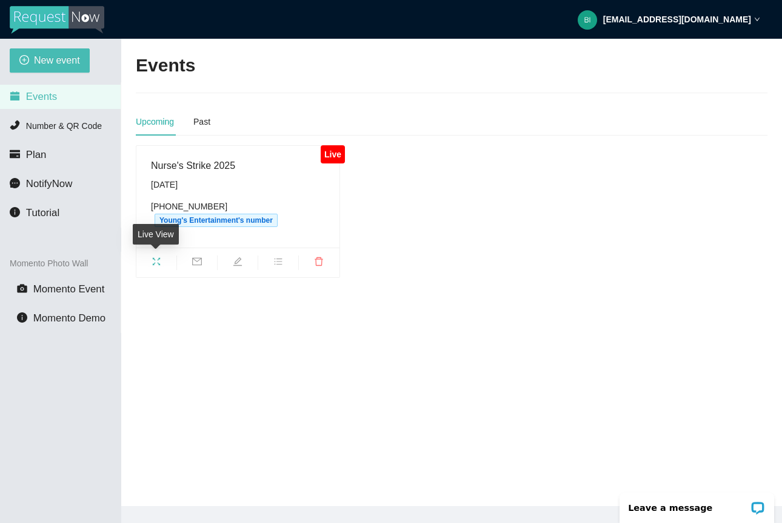
click at [166, 264] on span "fullscreen" at bounding box center [156, 263] width 40 height 13
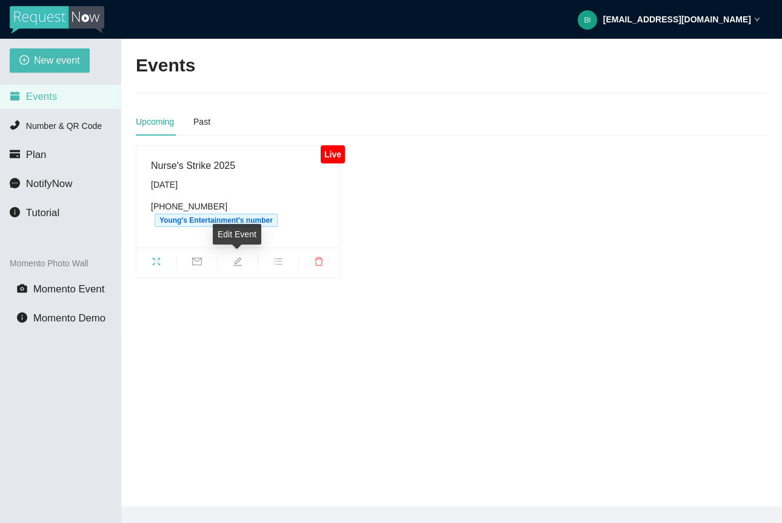
click at [239, 267] on span "edit" at bounding box center [238, 263] width 40 height 13
type textarea "https://virtualdj.com/ask/DJ_Spinz"
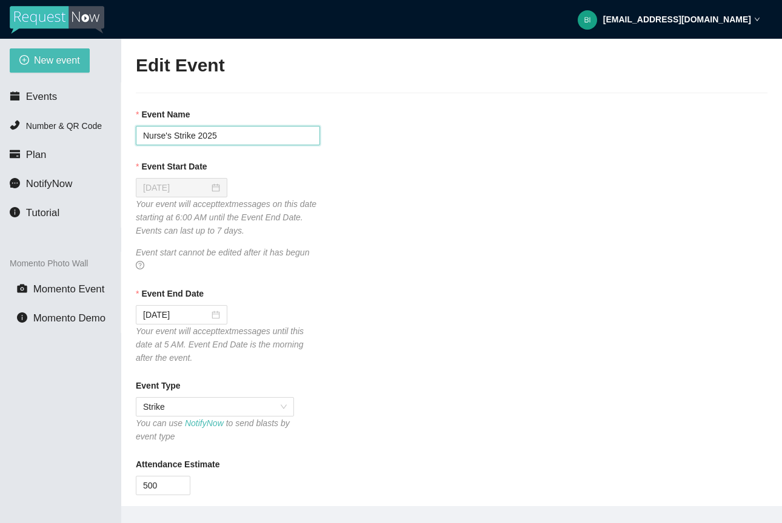
click at [145, 136] on input "Nurse's Strike 2025" at bounding box center [228, 135] width 184 height 19
type input "[PERSON_NAME] Nurse's Strike 2025"
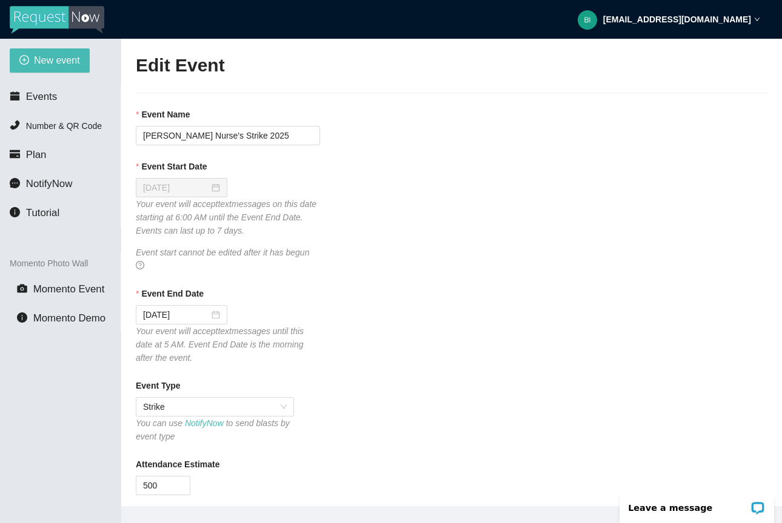
click at [391, 202] on div "Event Start Date 09/23/2025 Your event will accept text messages on this date s…" at bounding box center [451, 216] width 631 height 113
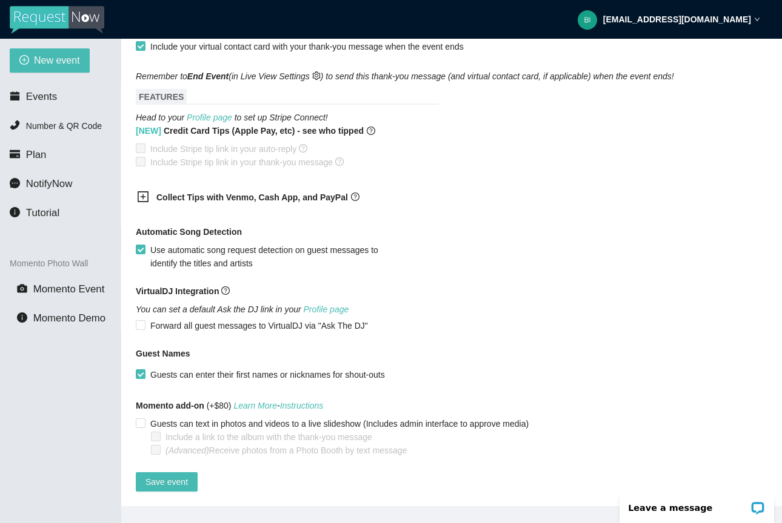
scroll to position [745, 0]
click at [154, 476] on span "Save event" at bounding box center [166, 482] width 42 height 13
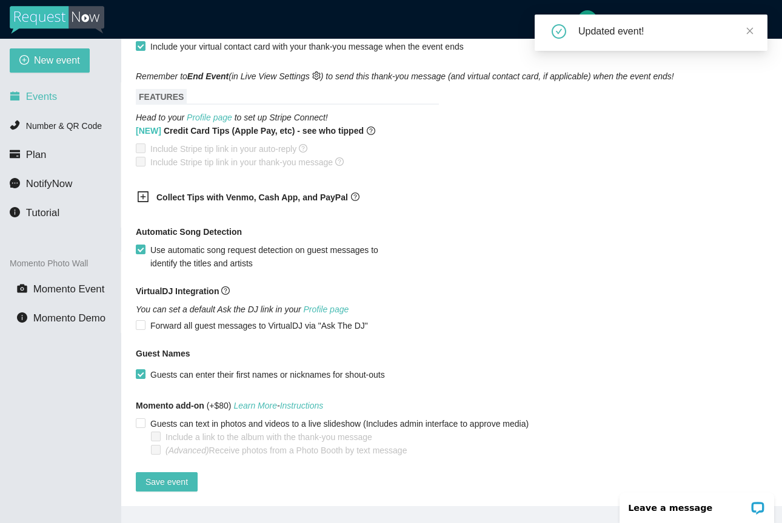
click at [35, 91] on span "Events" at bounding box center [41, 97] width 31 height 12
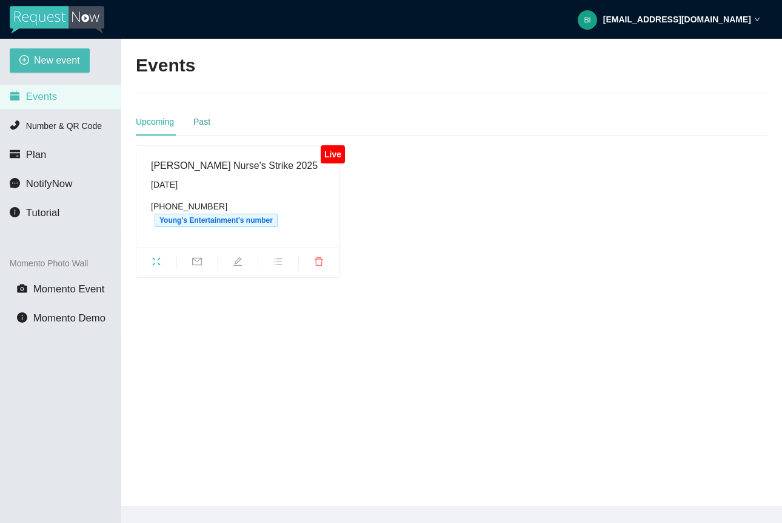
click at [206, 123] on div "Past" at bounding box center [201, 121] width 17 height 13
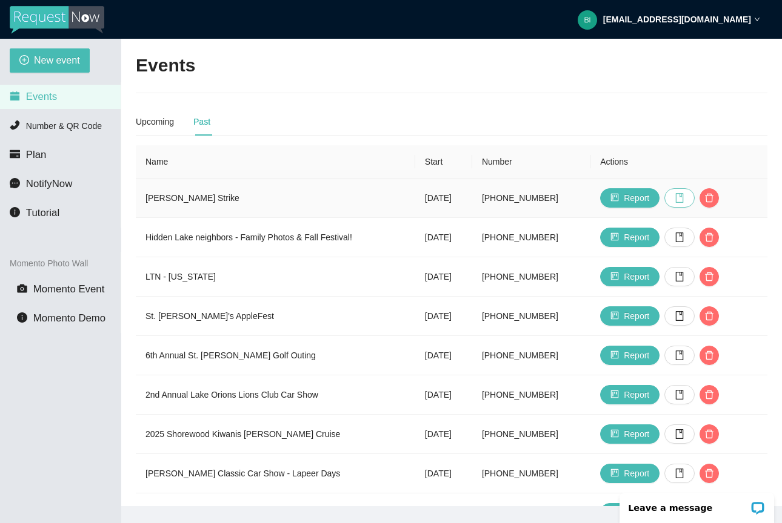
click at [694, 191] on button "button" at bounding box center [679, 197] width 30 height 19
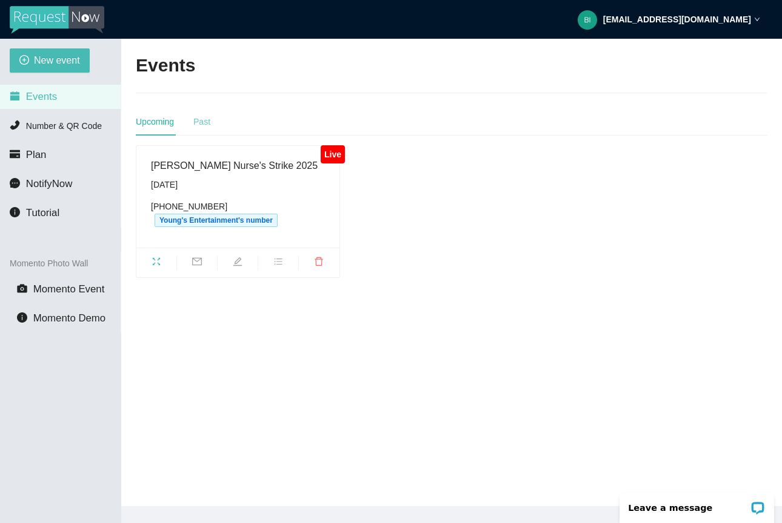
click at [210, 133] on div "Past" at bounding box center [201, 122] width 17 height 28
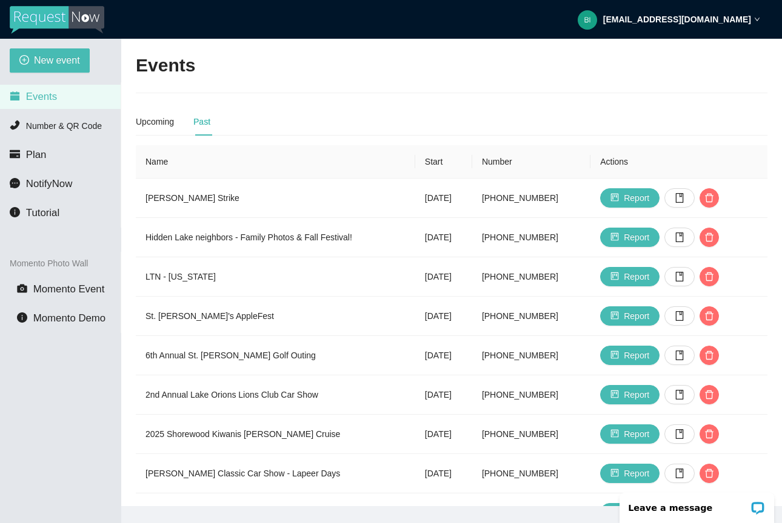
click at [210, 132] on div "Past" at bounding box center [201, 122] width 17 height 28
click at [684, 194] on icon "book" at bounding box center [679, 198] width 10 height 10
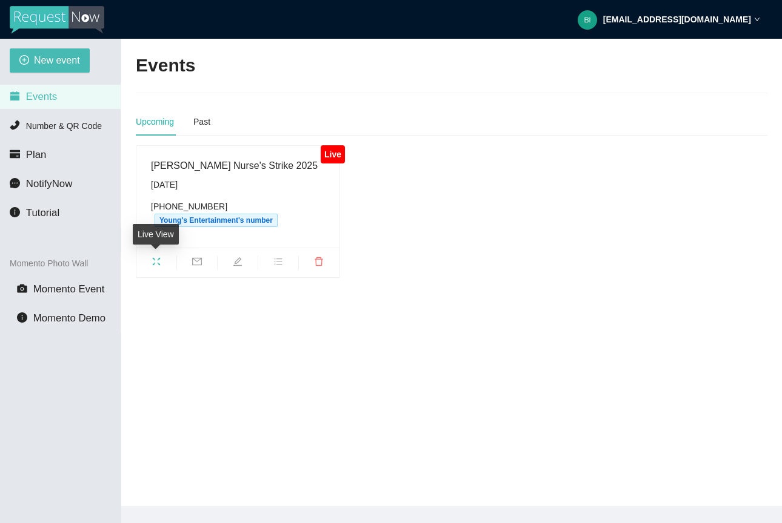
click at [155, 263] on icon "fullscreen" at bounding box center [156, 262] width 10 height 10
